Goal: Complete application form

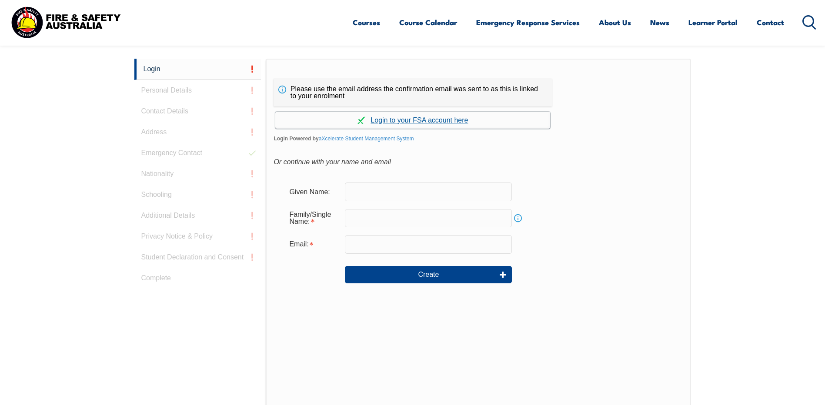
scroll to position [232, 0]
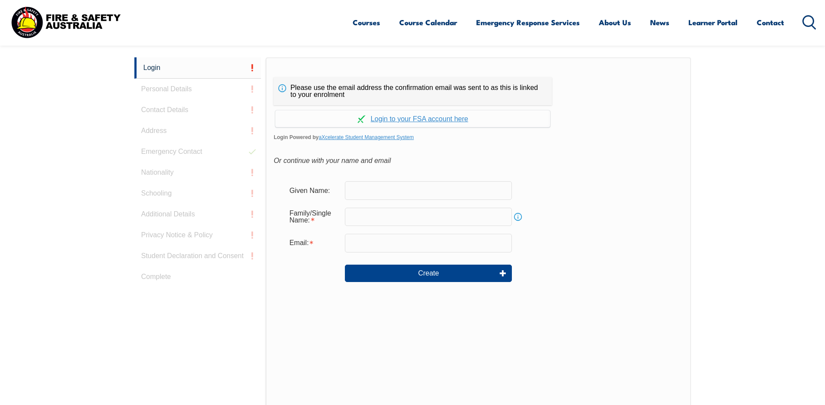
click at [369, 190] on input "text" at bounding box center [428, 190] width 167 height 18
type input "Ratna"
type input "Bolleddu"
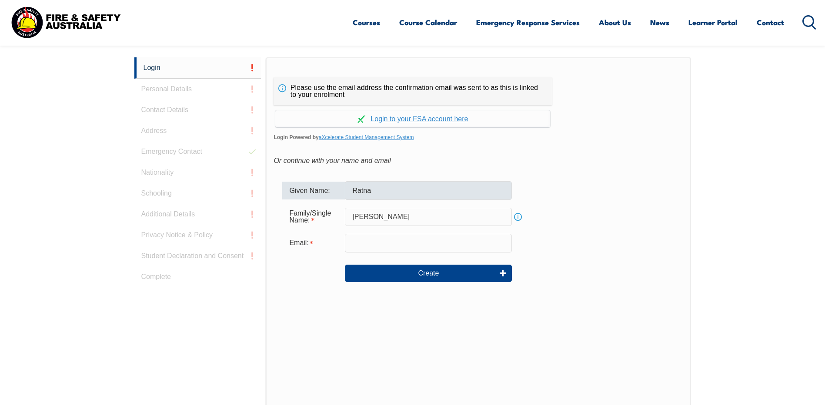
type input "[EMAIL_ADDRESS][DOMAIN_NAME]"
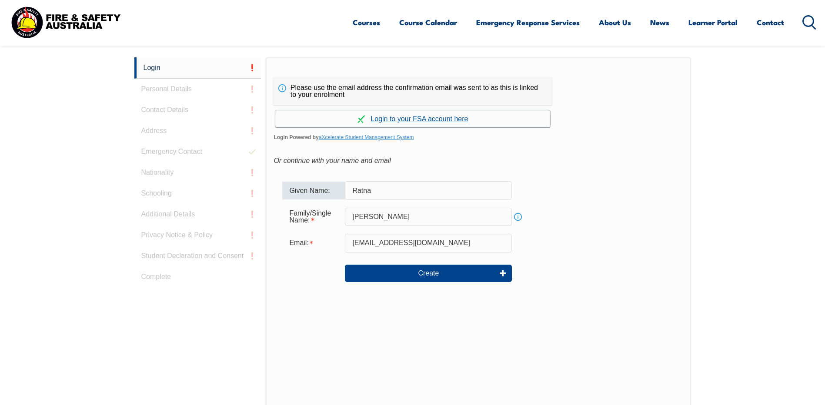
click at [418, 118] on link "Continue with aXcelerate" at bounding box center [412, 118] width 275 height 17
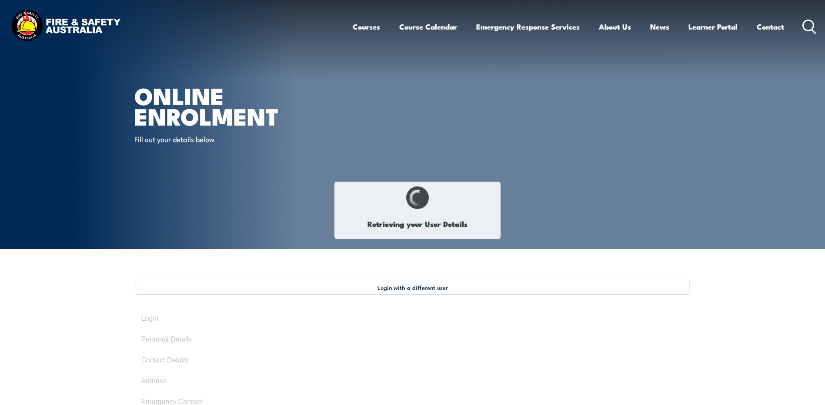
type input "Ratna"
type input "Bolledu"
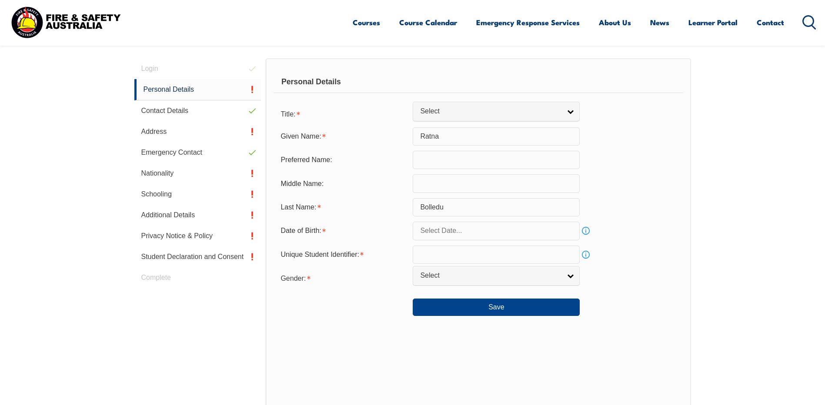
scroll to position [261, 0]
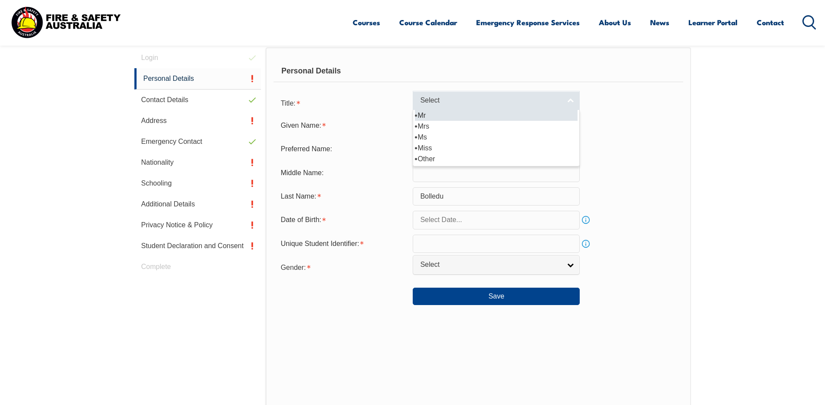
click at [467, 107] on link "Select" at bounding box center [496, 101] width 167 height 20
click at [442, 116] on li "Mr" at bounding box center [496, 115] width 163 height 11
select select "Mr"
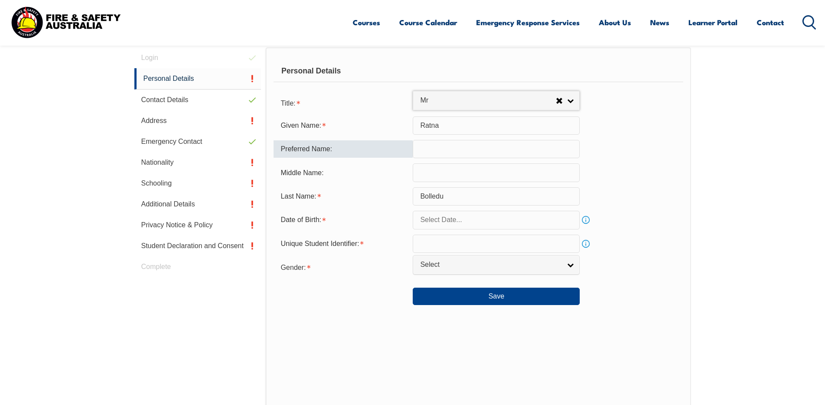
click at [437, 146] on input "text" at bounding box center [496, 149] width 167 height 18
type input "Ratna"
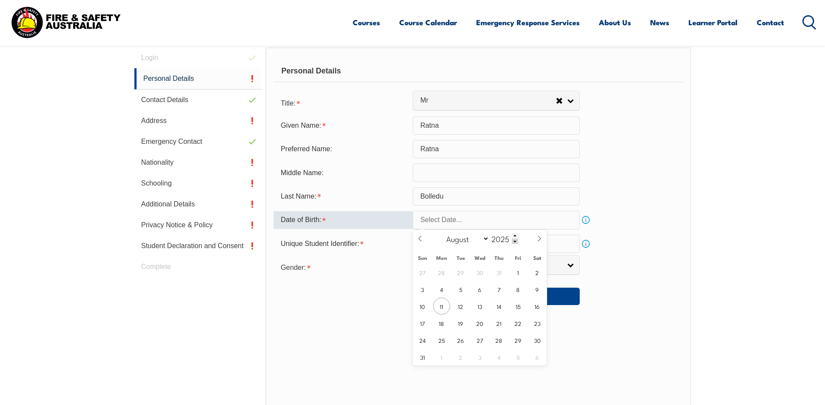
click at [441, 216] on input "text" at bounding box center [496, 220] width 167 height 18
click at [448, 219] on input "text" at bounding box center [496, 220] width 167 height 18
click at [514, 235] on span at bounding box center [515, 235] width 6 height 5
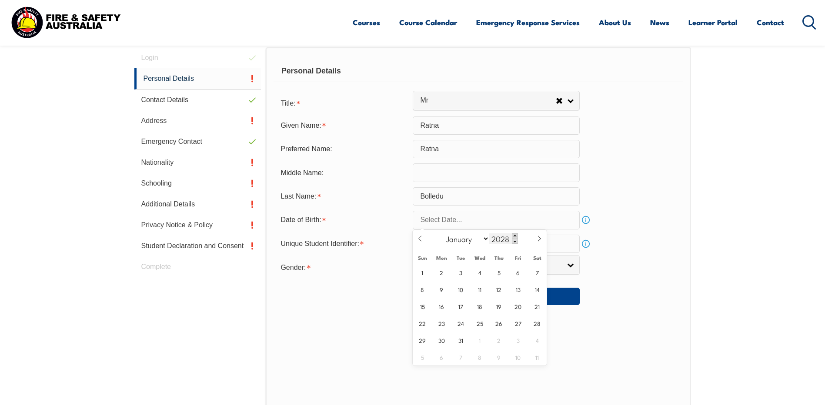
click at [514, 235] on span at bounding box center [515, 235] width 6 height 5
click at [514, 240] on span at bounding box center [515, 241] width 6 height 5
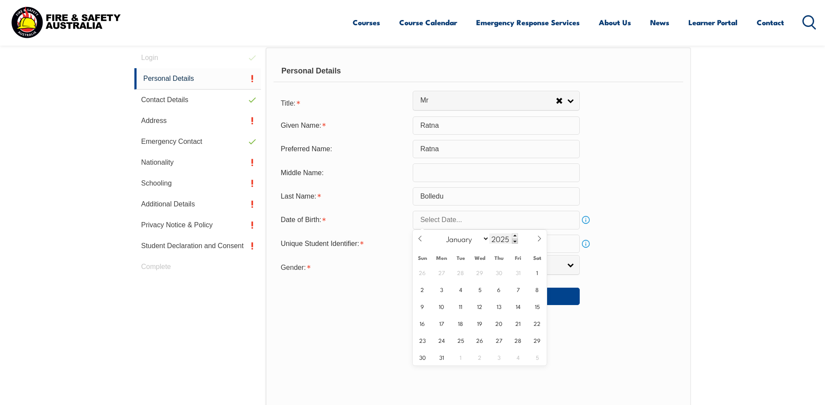
click at [514, 240] on span at bounding box center [515, 241] width 6 height 5
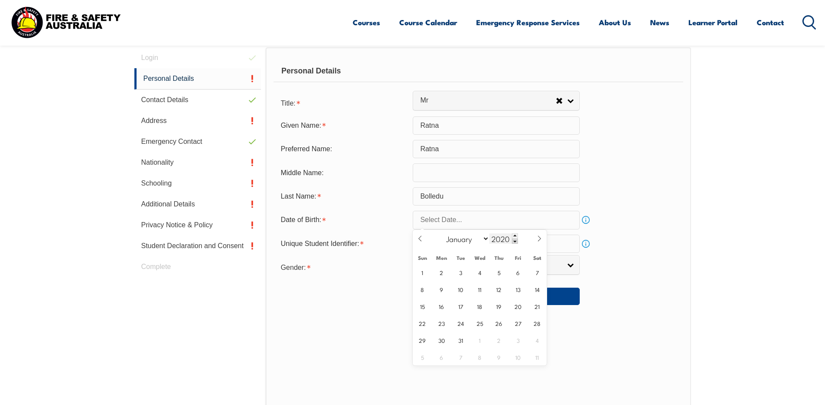
click at [514, 240] on span at bounding box center [515, 241] width 6 height 5
click at [504, 237] on input "2018" at bounding box center [503, 238] width 29 height 10
type input "2"
type input "1995"
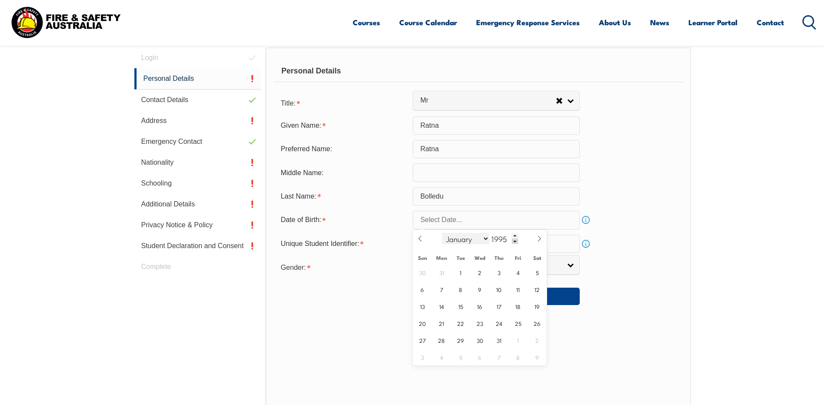
click at [486, 240] on select "January February March April May June July August September October November De…" at bounding box center [465, 238] width 47 height 11
select select "6"
click at [442, 233] on select "January February March April May June July August September October November De…" at bounding box center [465, 238] width 47 height 11
click at [423, 319] on span "16" at bounding box center [422, 323] width 17 height 17
type input "[DATE]"
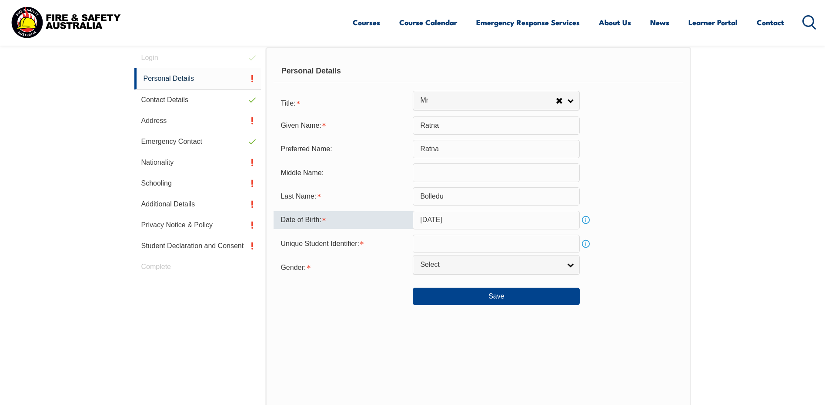
click at [442, 247] on input "text" at bounding box center [496, 244] width 167 height 18
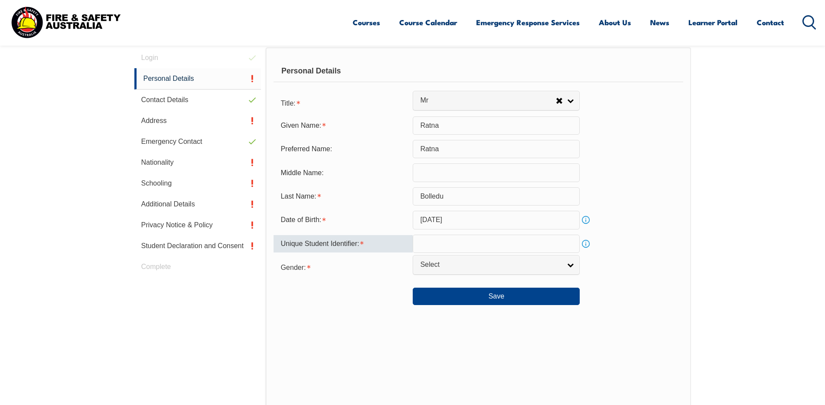
click at [647, 313] on div "Personal Details Title: Mr Mrs Ms Miss Other Mr Mr Mrs Ms Miss [PERSON_NAME] Gi…" at bounding box center [478, 238] width 425 height 382
click at [584, 244] on link "Info" at bounding box center [586, 244] width 12 height 12
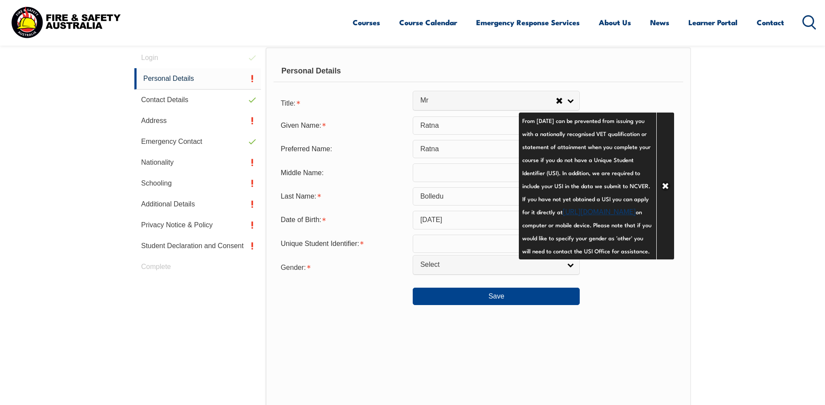
click at [606, 336] on div "Personal Details Title: Mr Mrs Ms Miss Other Mr Mr Mrs Ms Miss [PERSON_NAME] Gi…" at bounding box center [478, 238] width 425 height 382
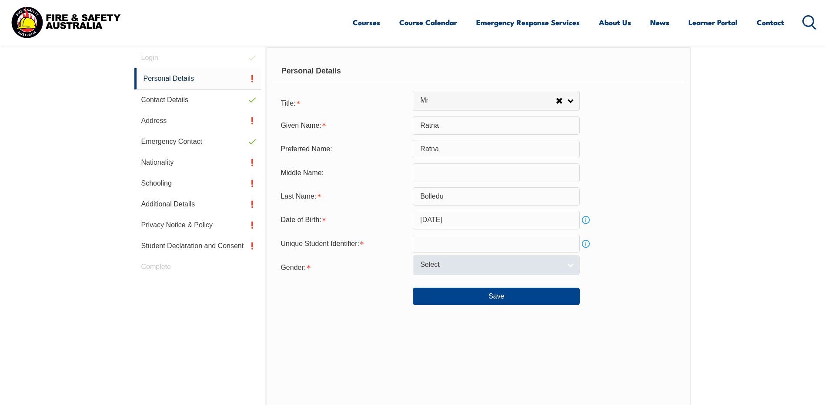
click at [524, 268] on span "Select" at bounding box center [490, 264] width 141 height 9
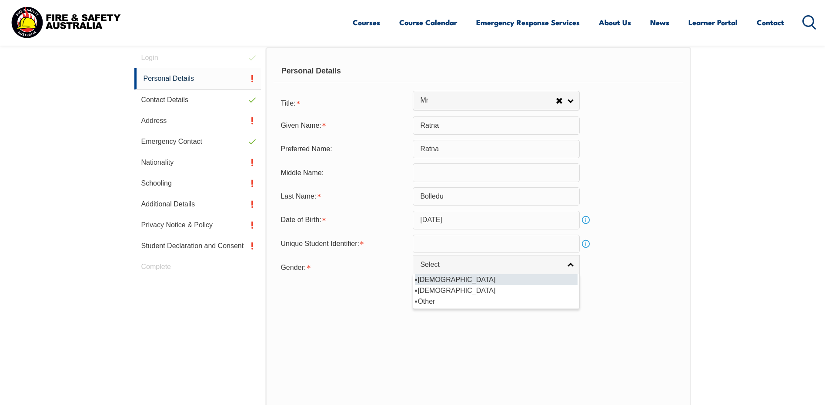
click at [454, 278] on li "[DEMOGRAPHIC_DATA]" at bounding box center [496, 279] width 163 height 11
select select "M"
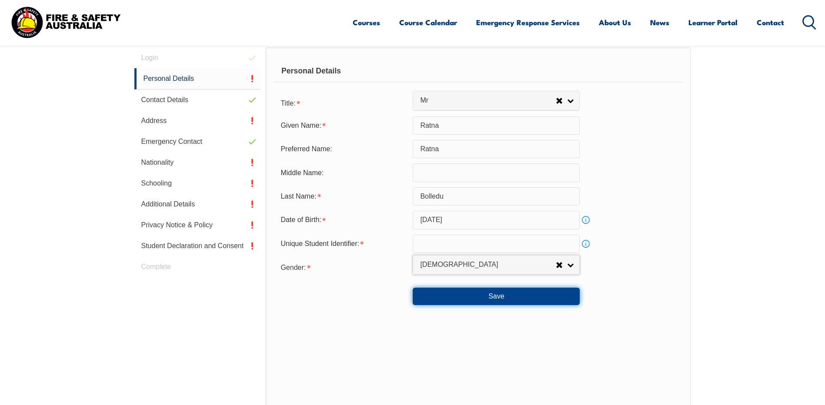
click at [529, 295] on button "Save" at bounding box center [496, 296] width 167 height 17
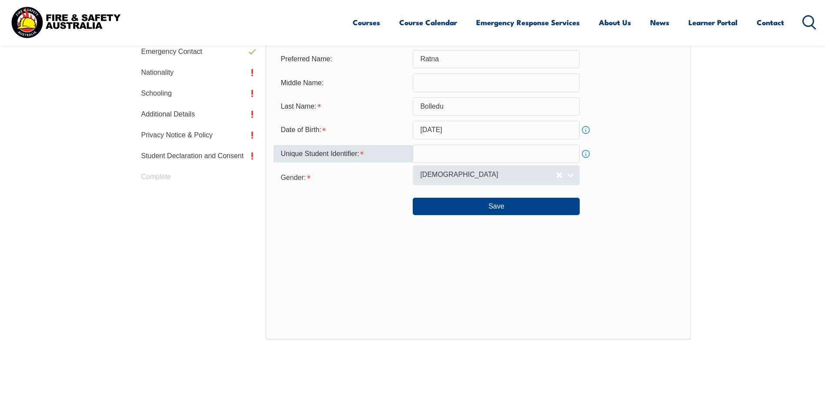
scroll to position [322, 0]
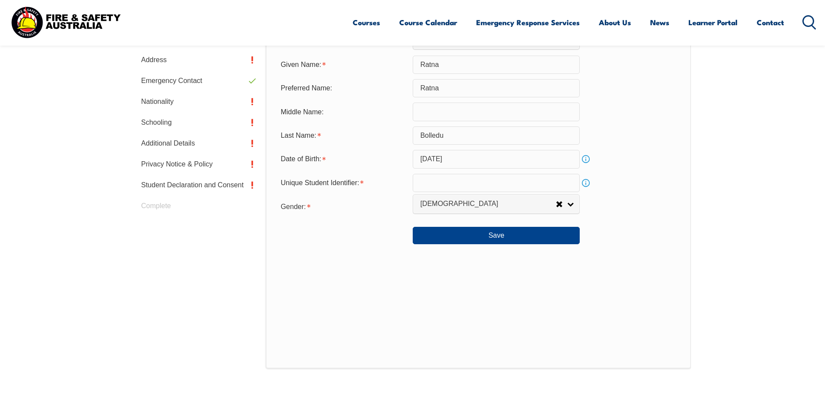
click at [588, 181] on link "Info" at bounding box center [586, 183] width 12 height 12
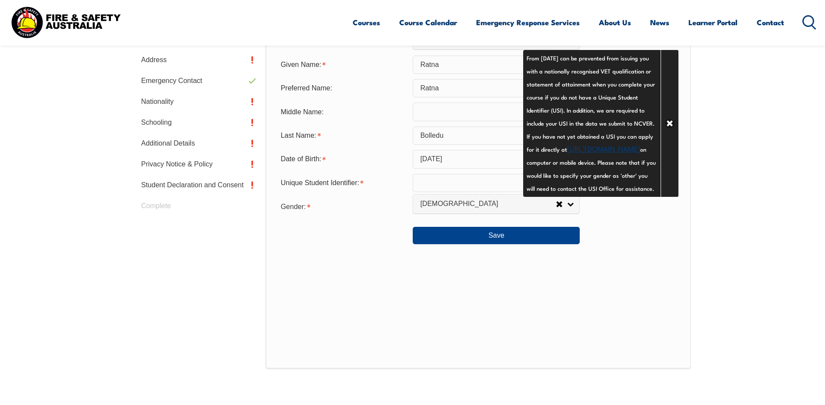
click at [596, 153] on link "[URL][DOMAIN_NAME]" at bounding box center [603, 148] width 73 height 10
